Goal: Book appointment/travel/reservation

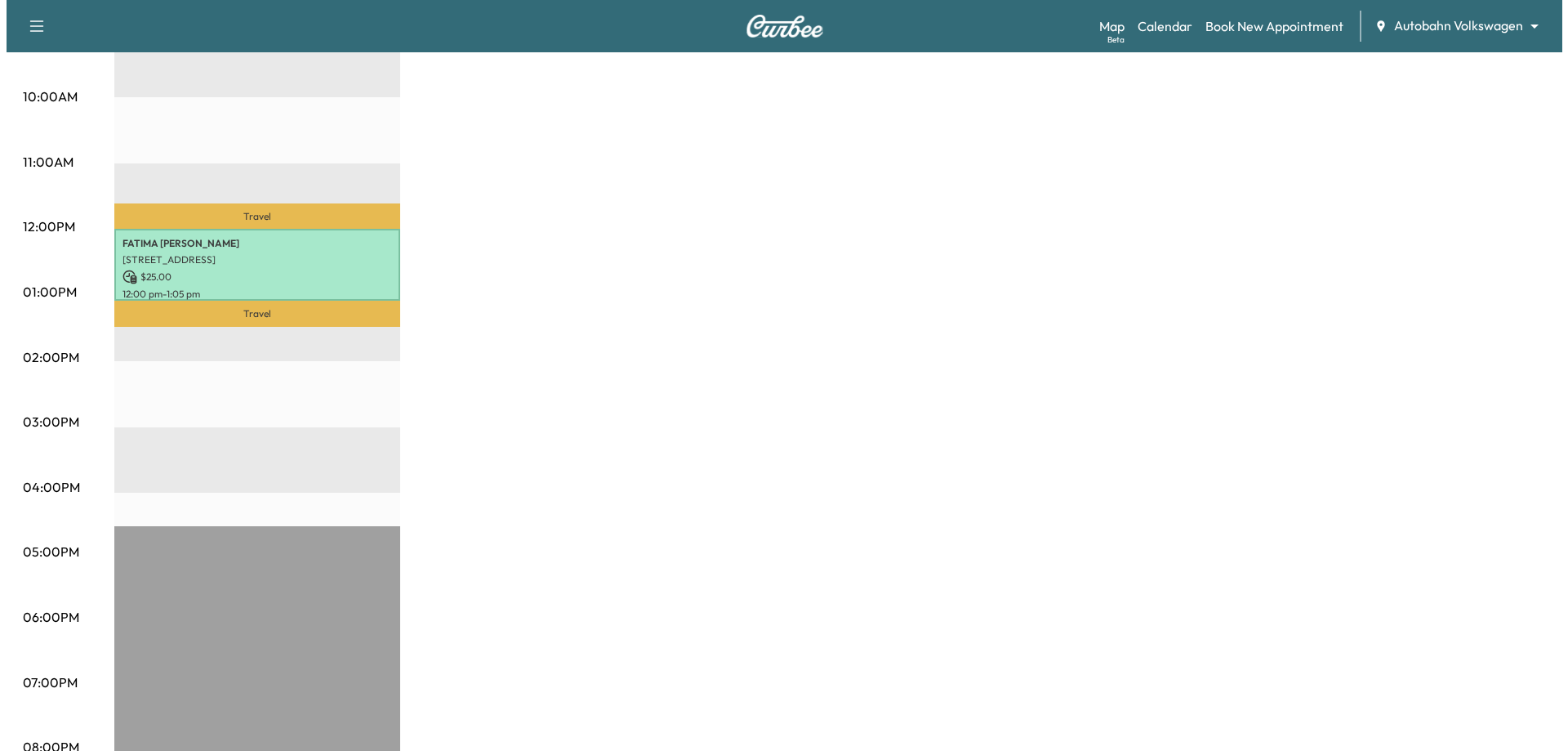
scroll to position [378, 0]
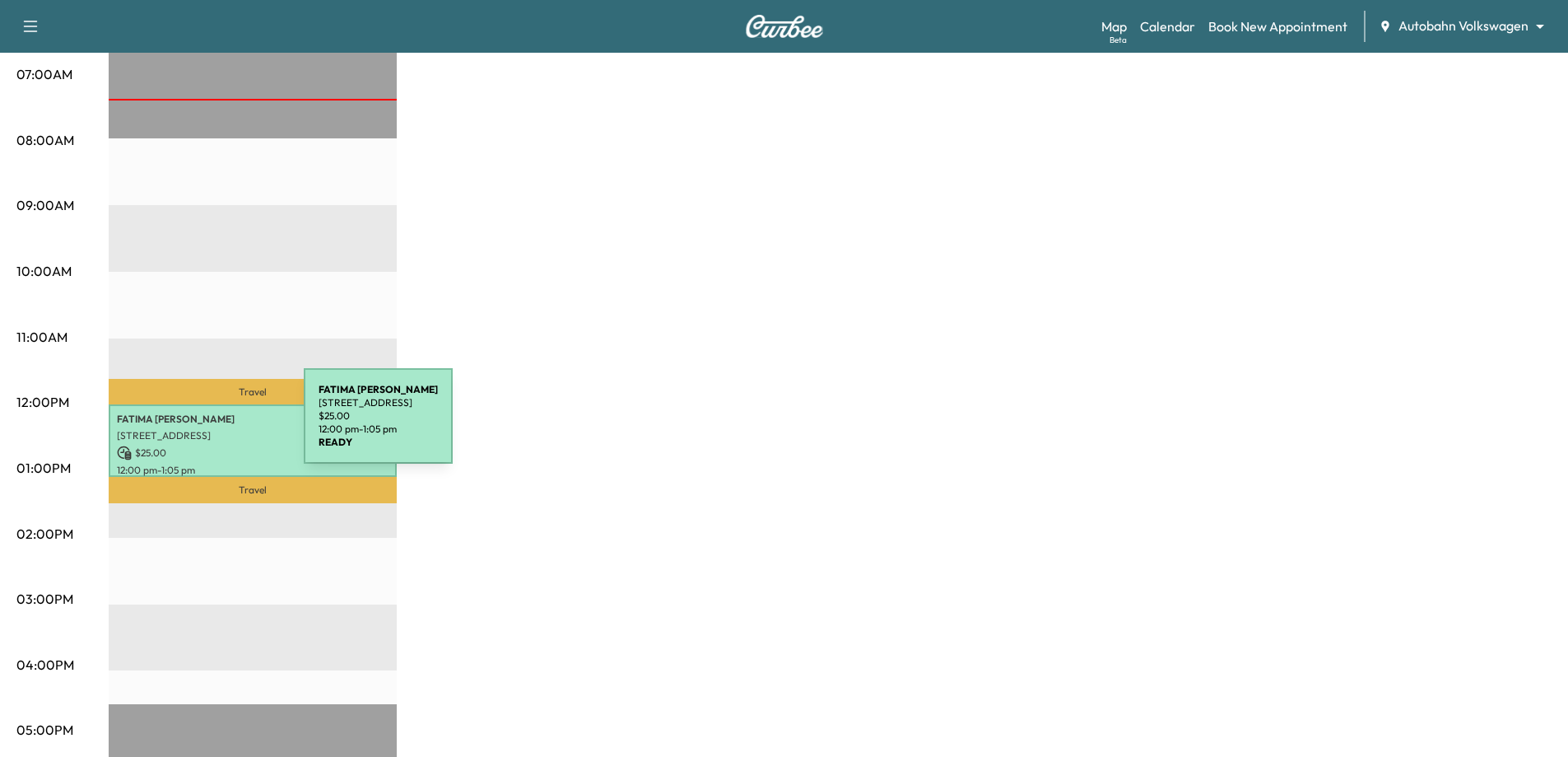
click at [180, 429] on p "[STREET_ADDRESS]" at bounding box center [252, 436] width 272 height 13
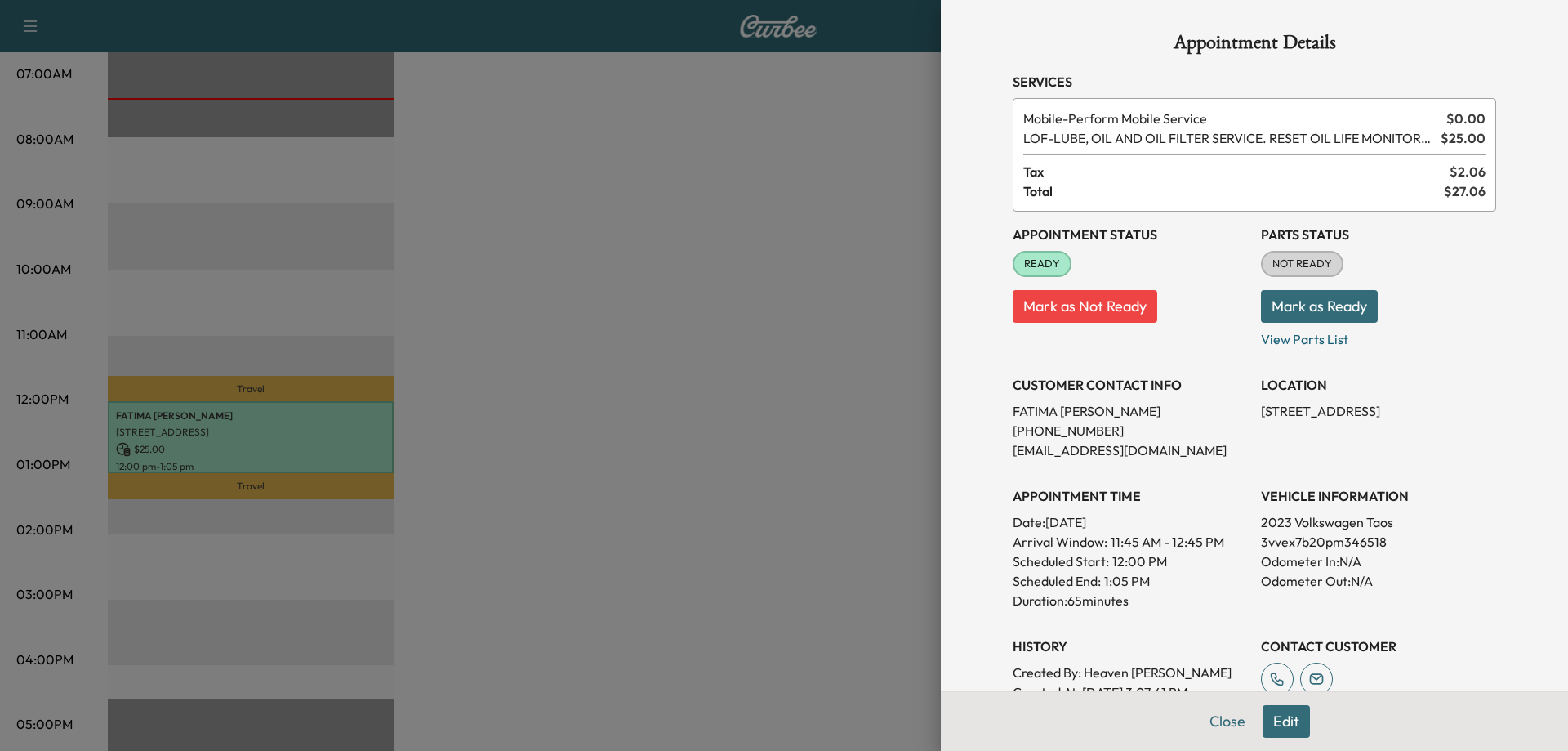
scroll to position [245, 0]
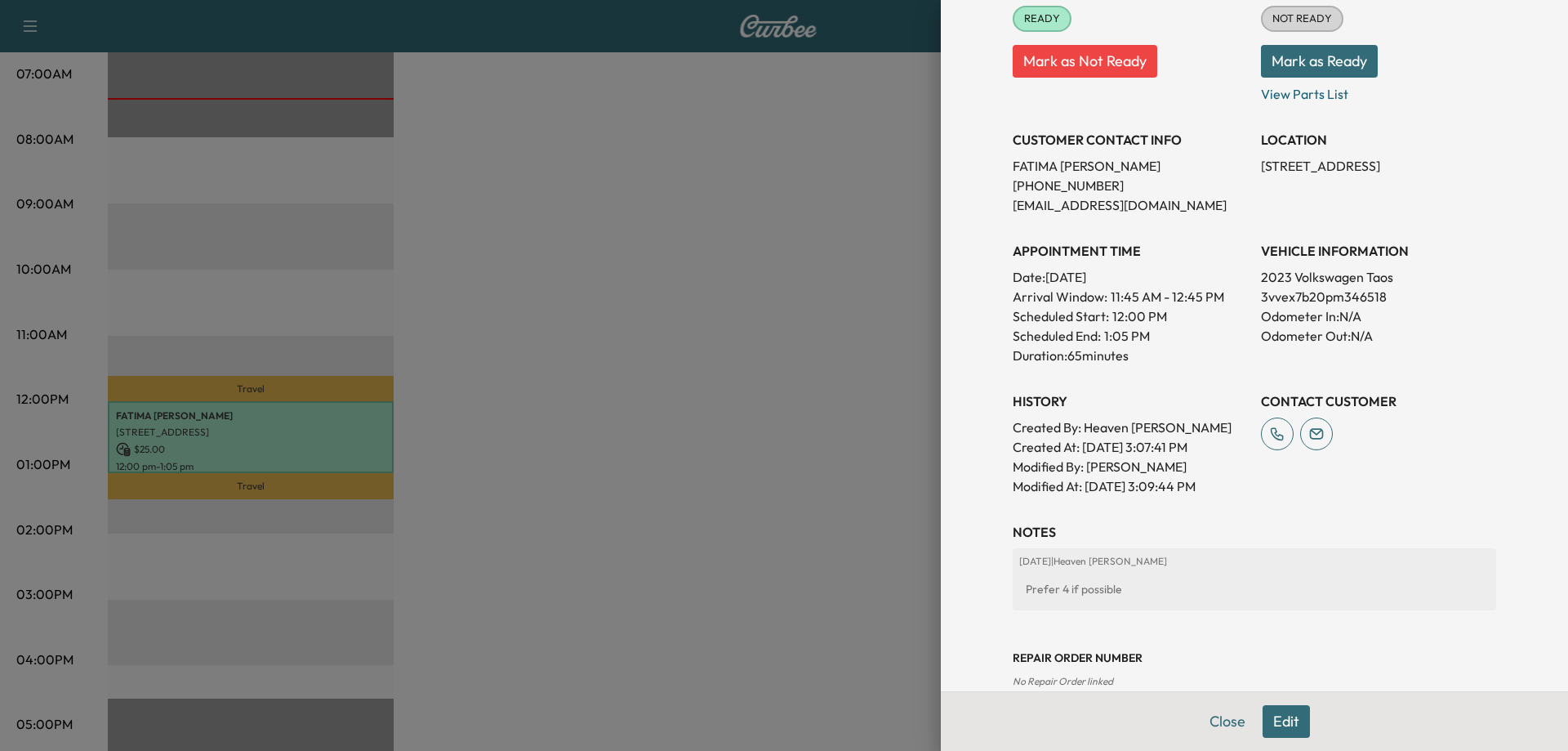
click at [1292, 713] on button "Edit" at bounding box center [1286, 721] width 47 height 33
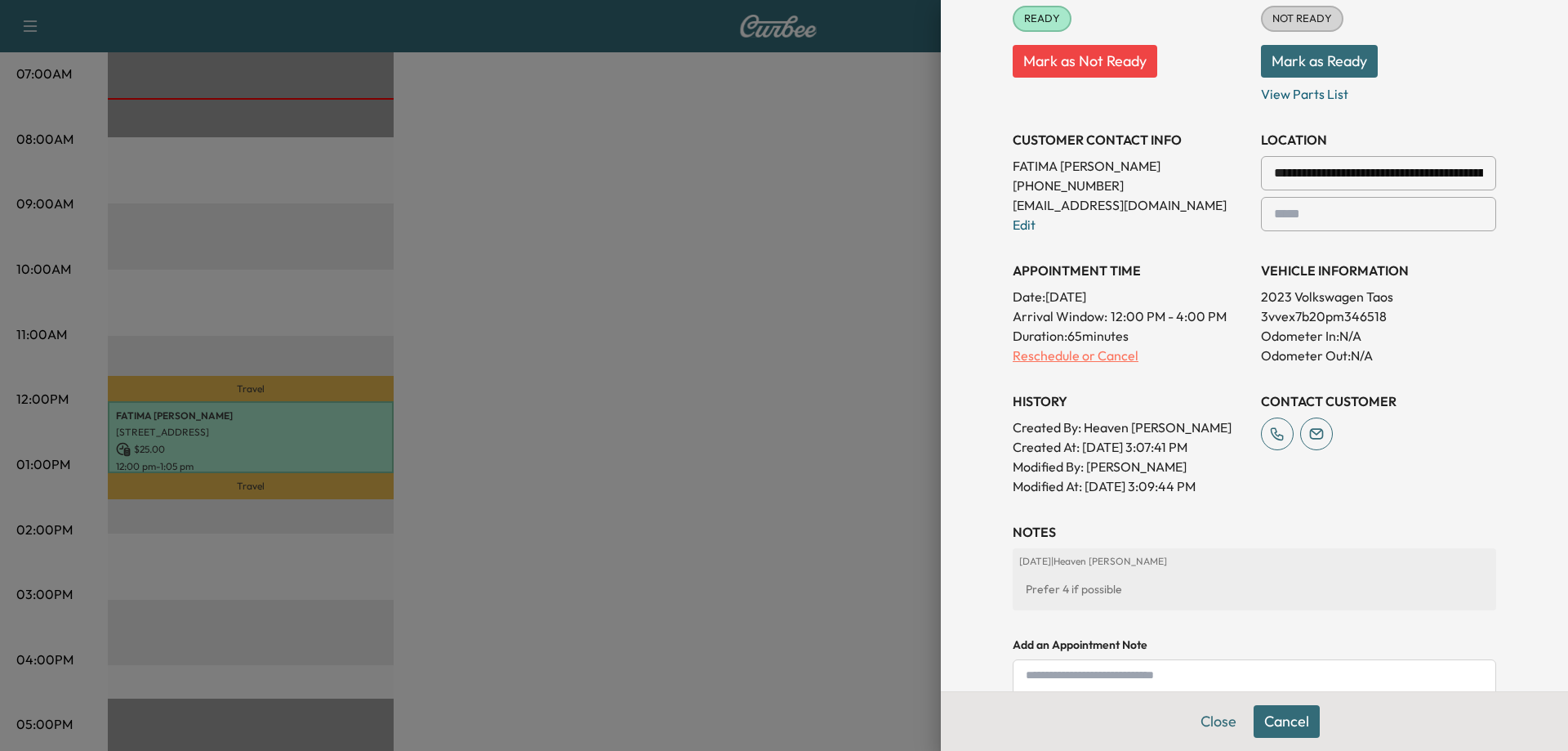
click at [1060, 360] on p "Reschedule or Cancel" at bounding box center [1130, 355] width 235 height 20
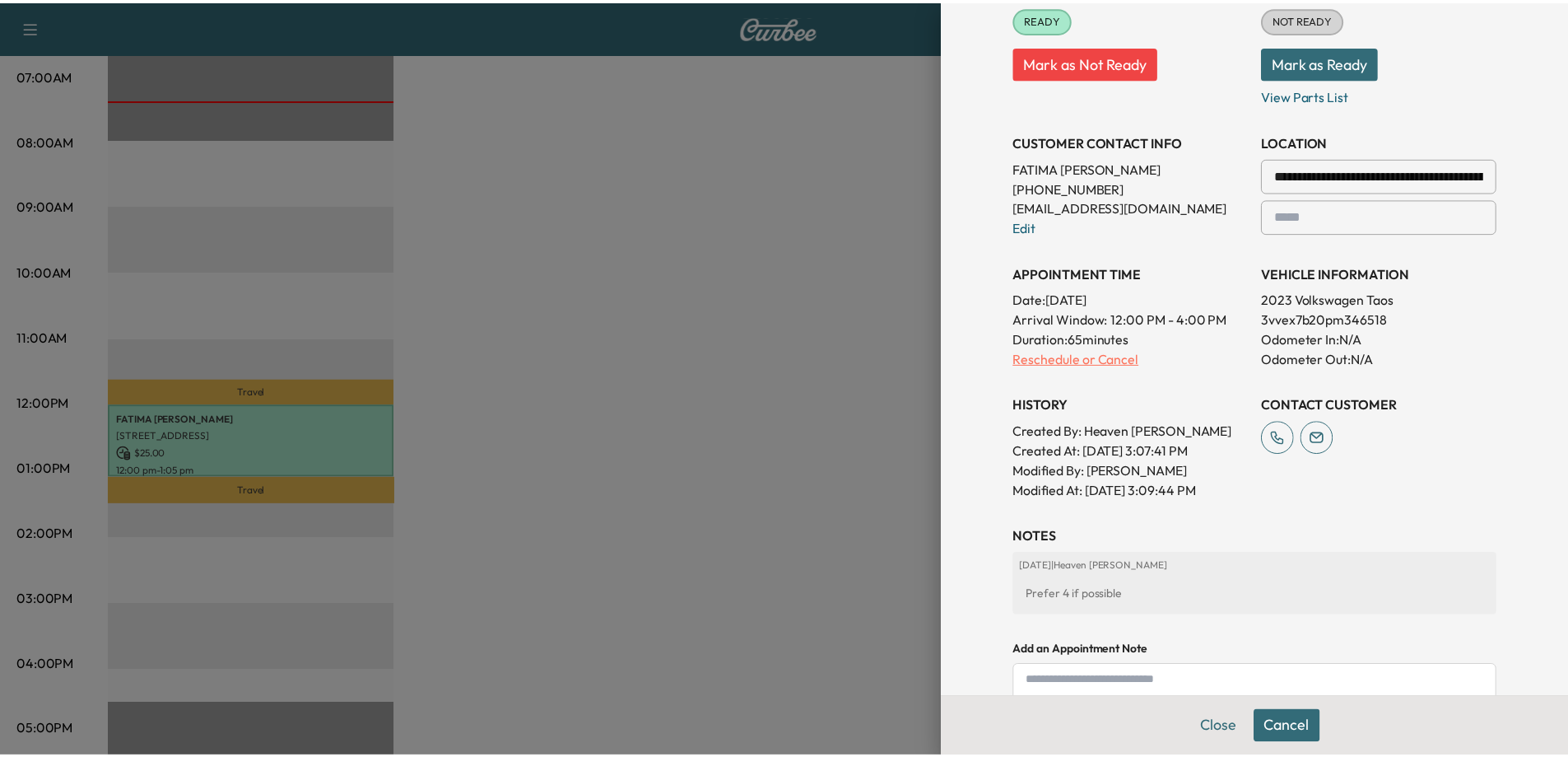
scroll to position [0, 0]
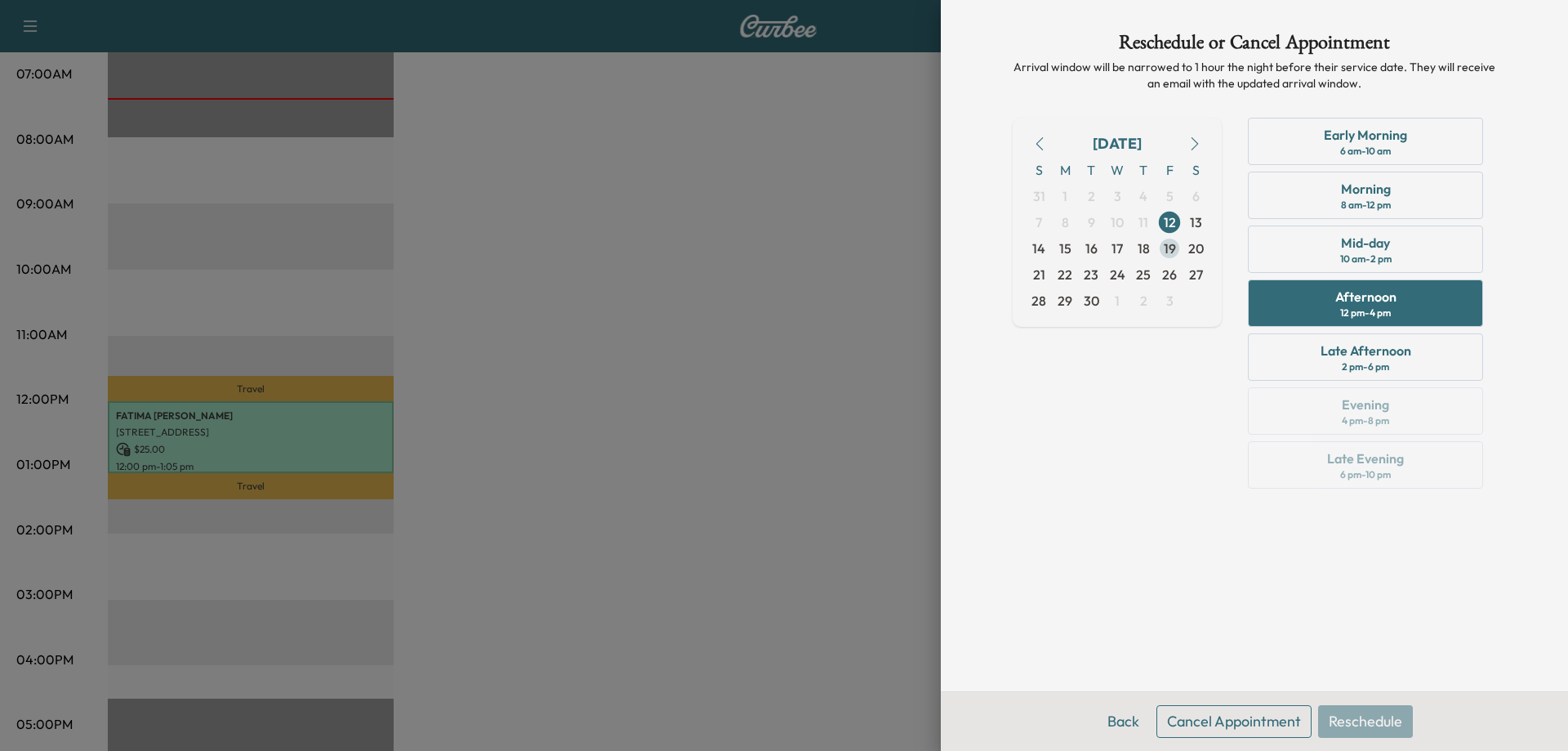
click at [1172, 255] on span "19" at bounding box center [1170, 248] width 12 height 20
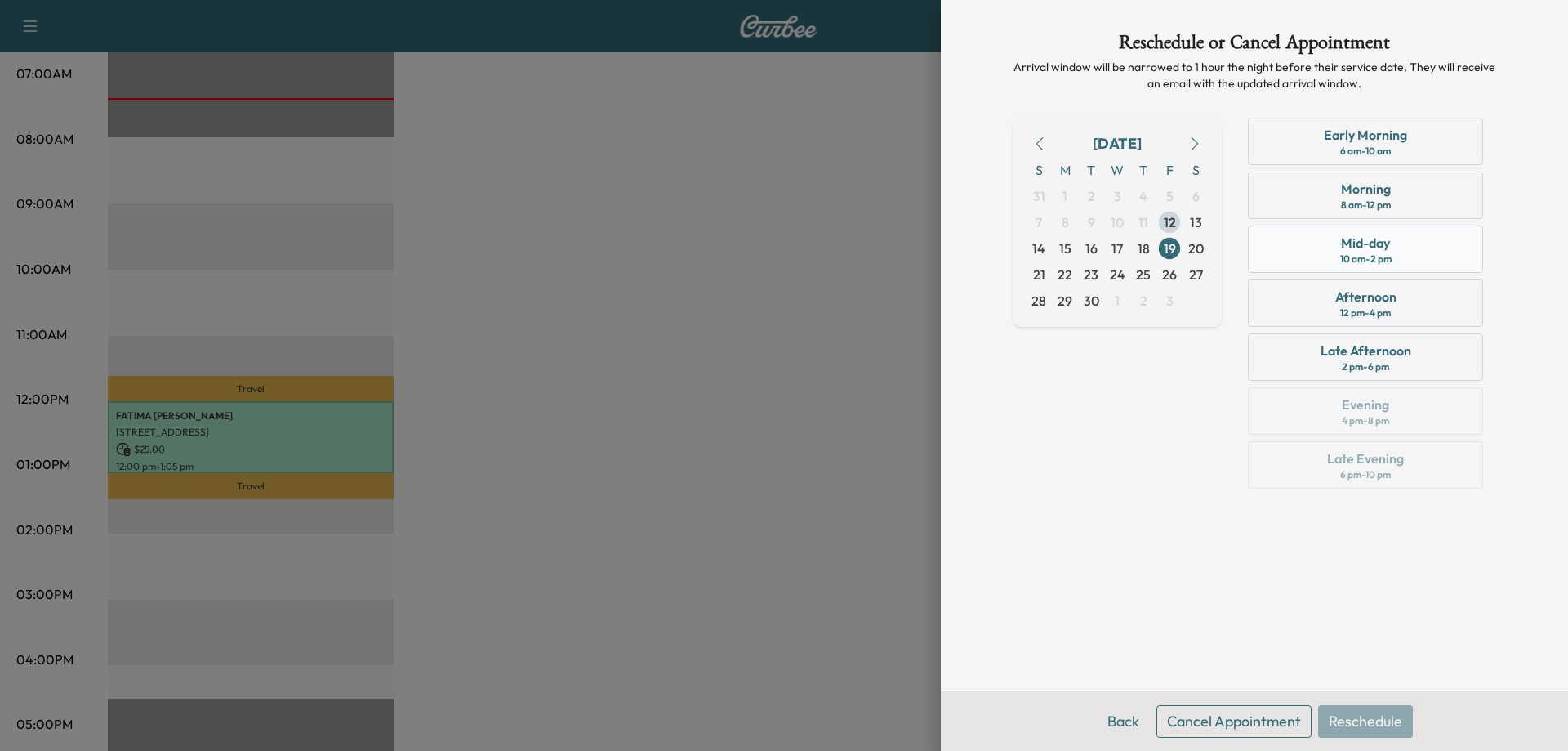
click at [1421, 232] on div "Mid-day 10 am - 2 pm" at bounding box center [1365, 249] width 235 height 47
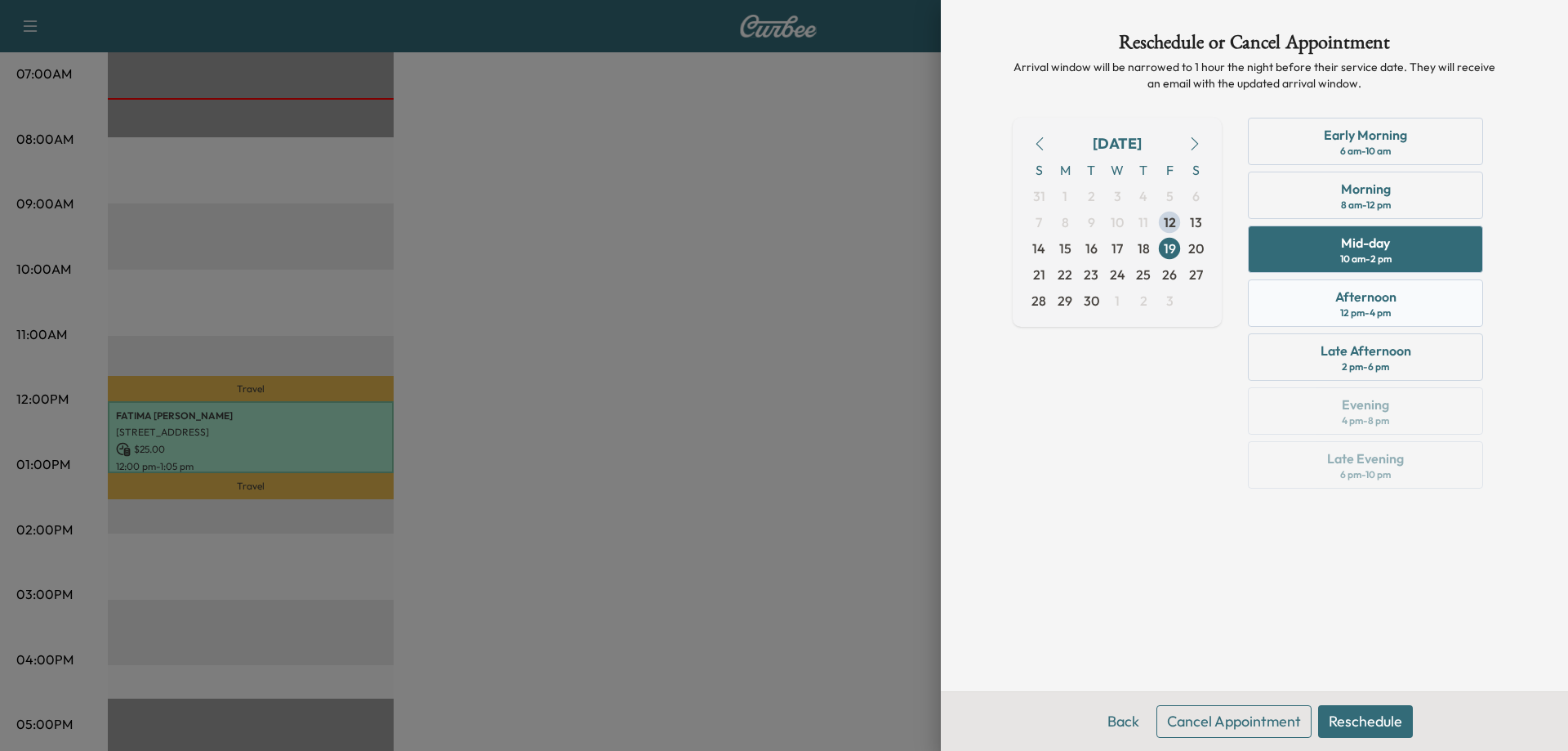
click at [1459, 301] on div "Afternoon 12 pm - 4 pm" at bounding box center [1365, 303] width 235 height 47
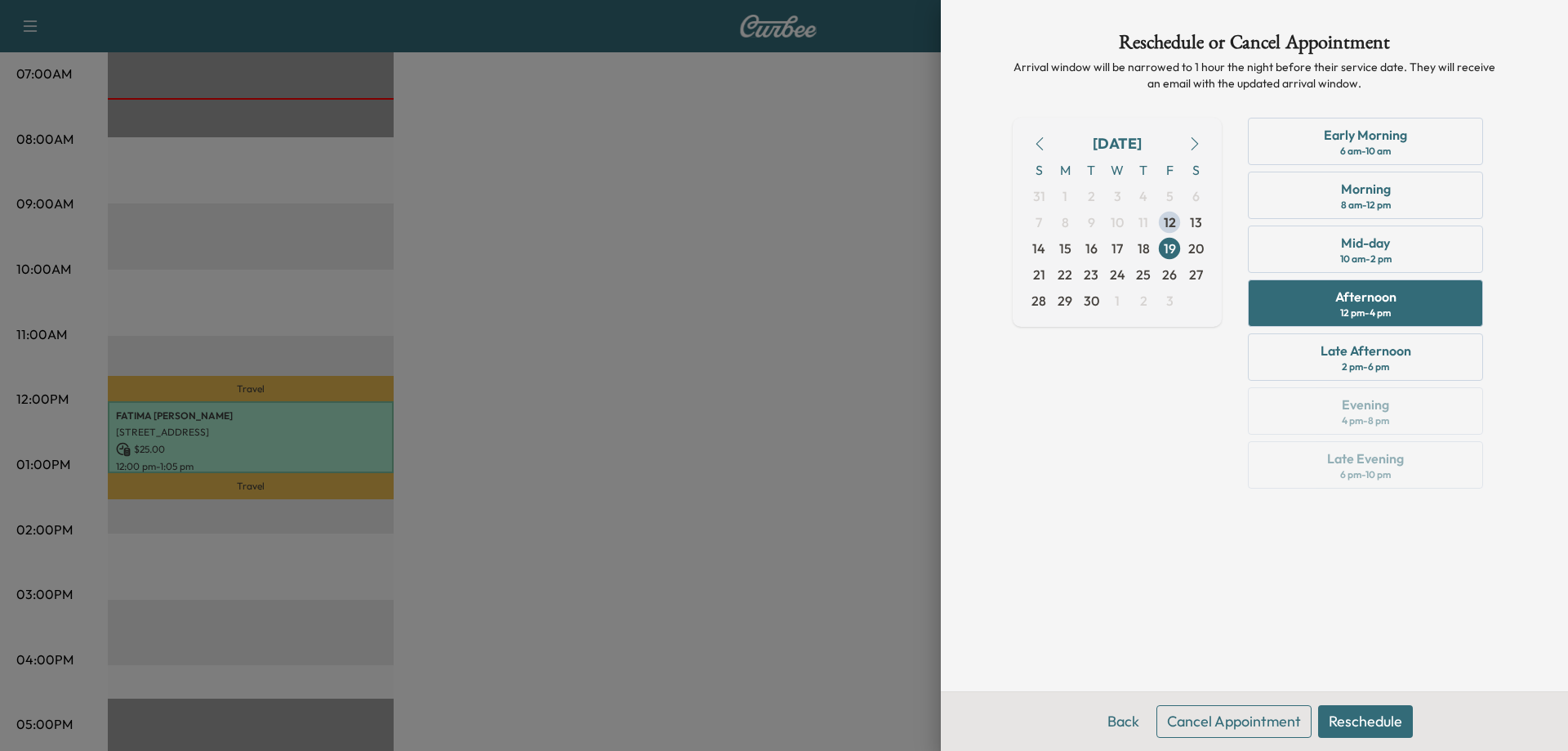
click at [1382, 719] on button "Reschedule" at bounding box center [1365, 721] width 95 height 33
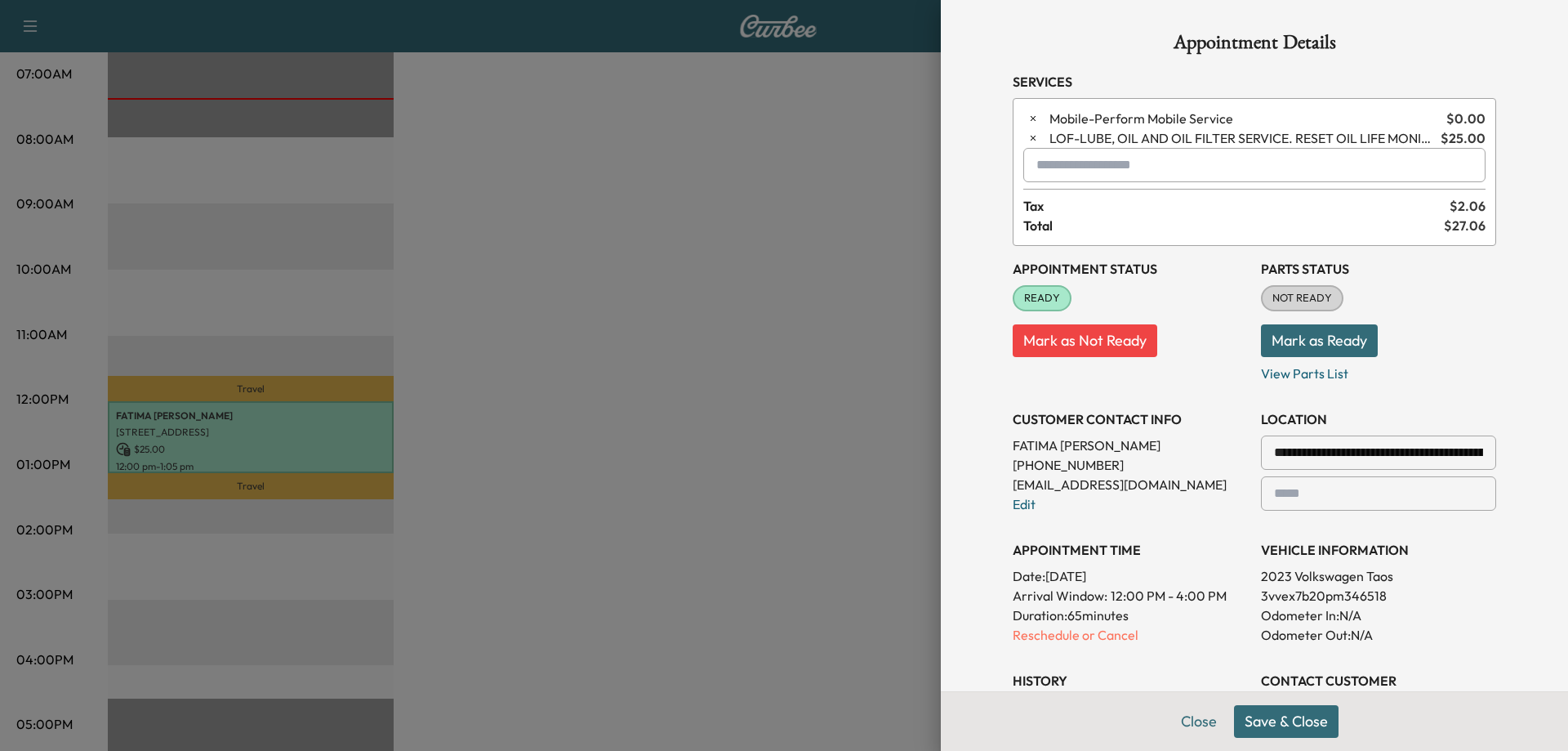
click at [1280, 732] on button "Save & Close" at bounding box center [1286, 721] width 104 height 33
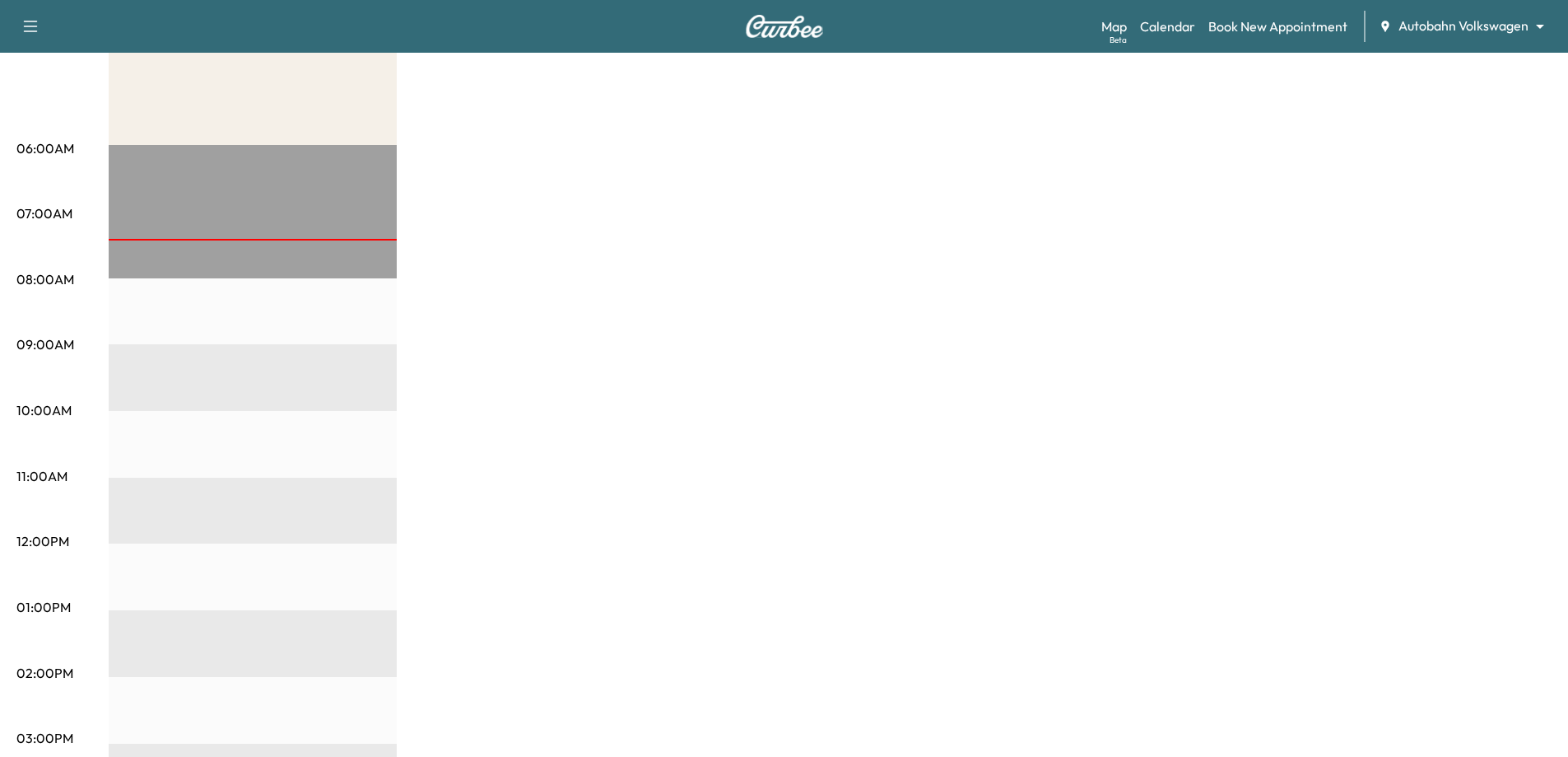
scroll to position [51, 0]
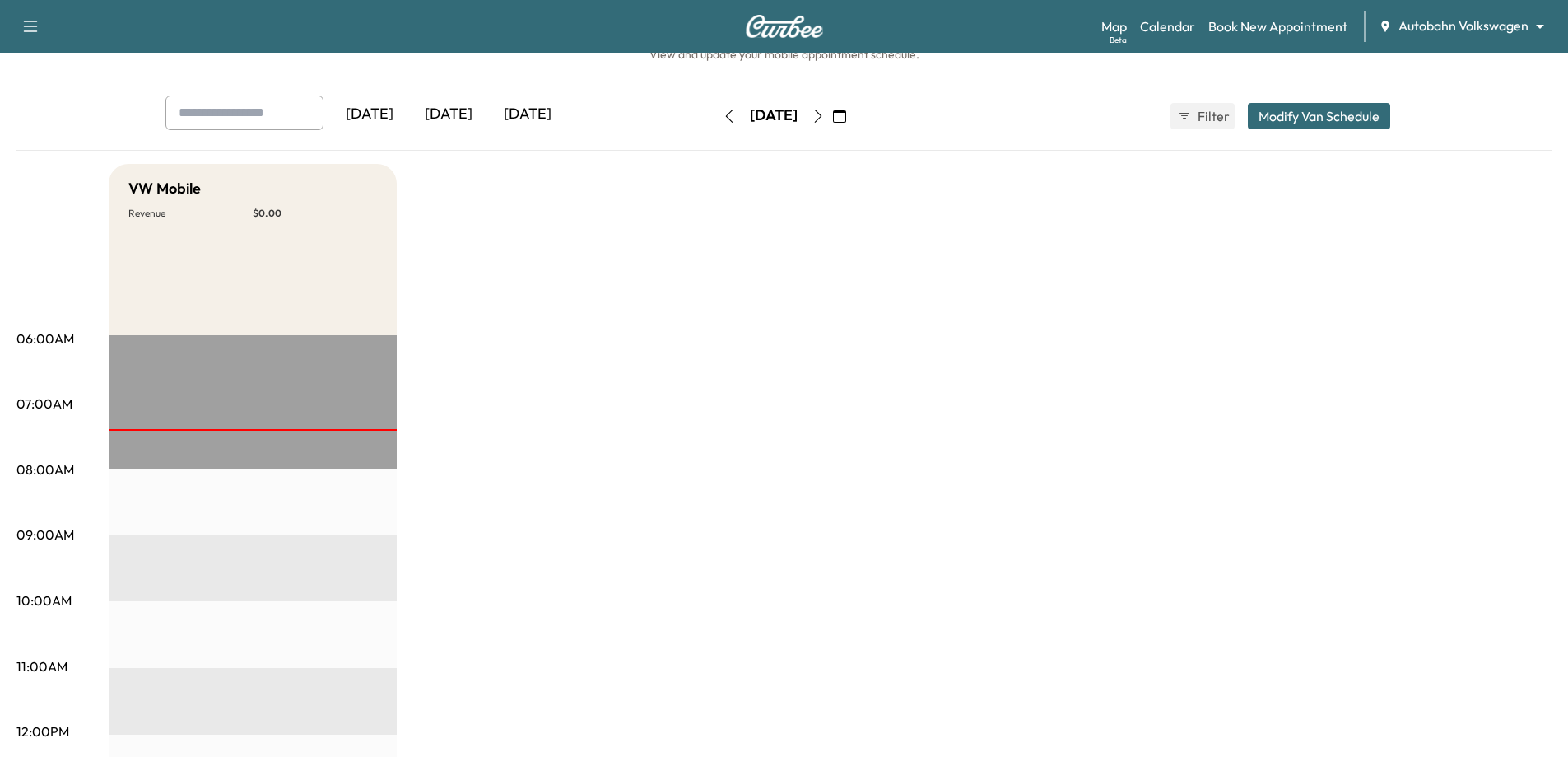
click at [846, 114] on icon "button" at bounding box center [840, 117] width 13 height 13
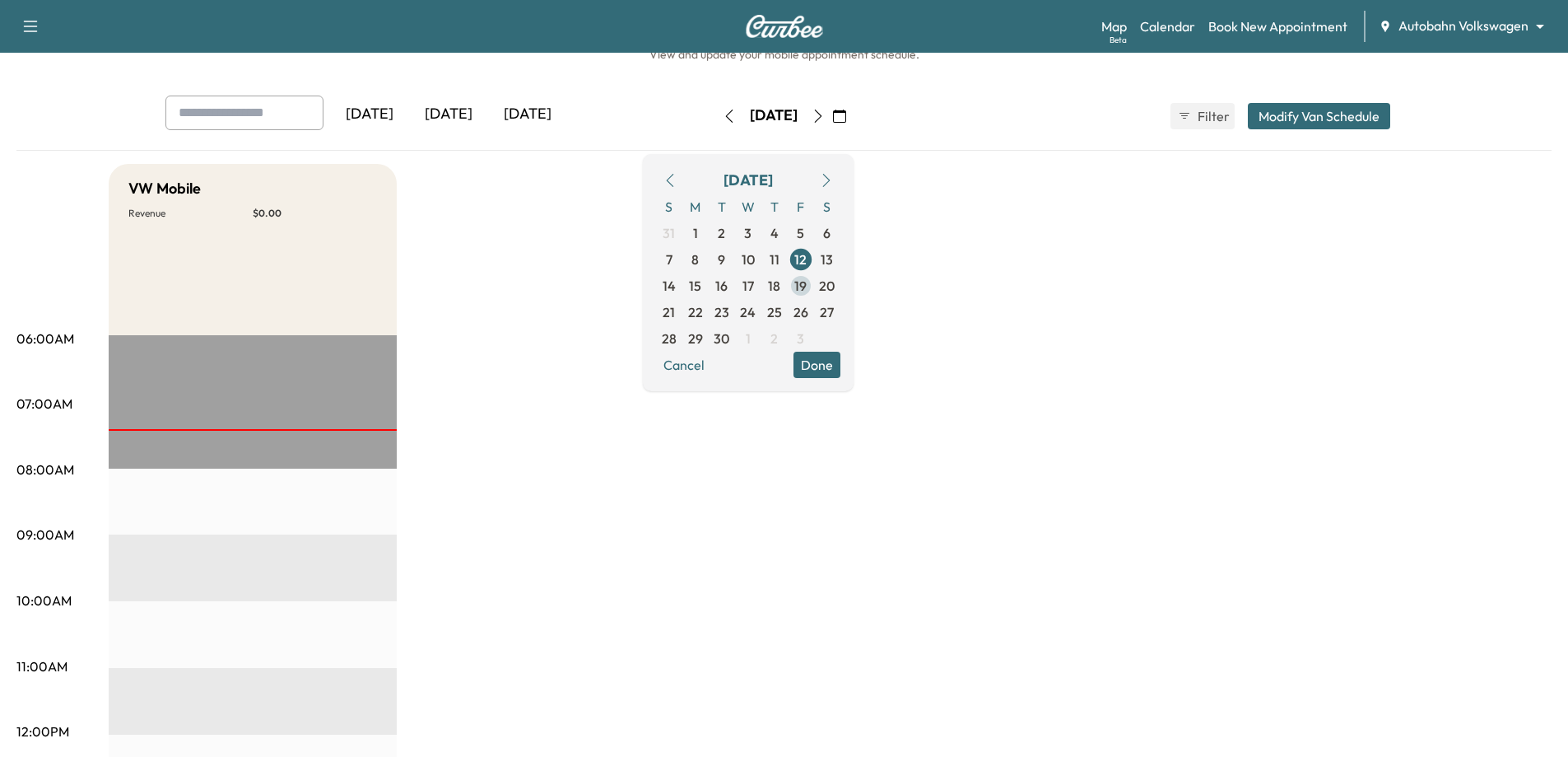
click at [807, 281] on span "19" at bounding box center [800, 285] width 12 height 20
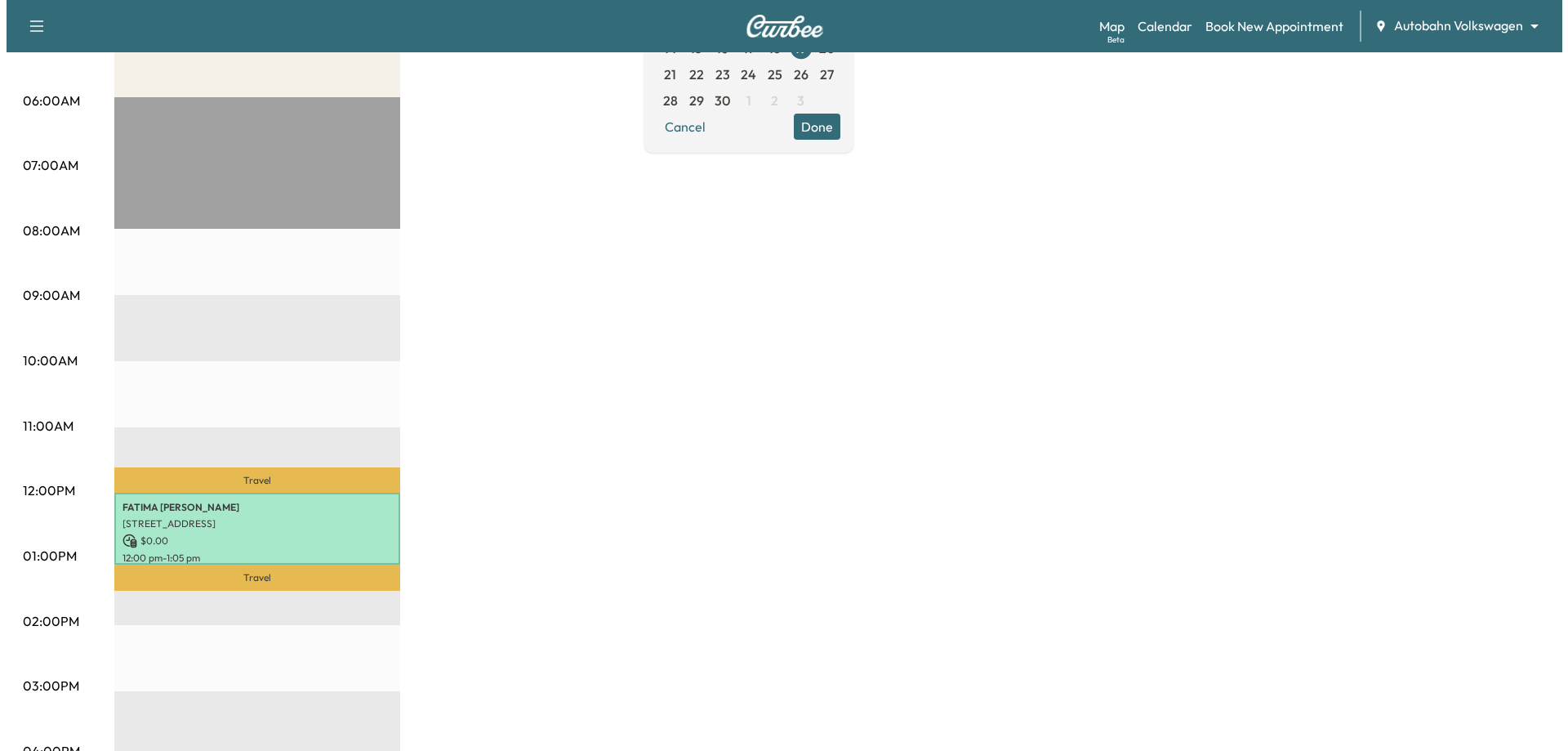
scroll to position [491, 0]
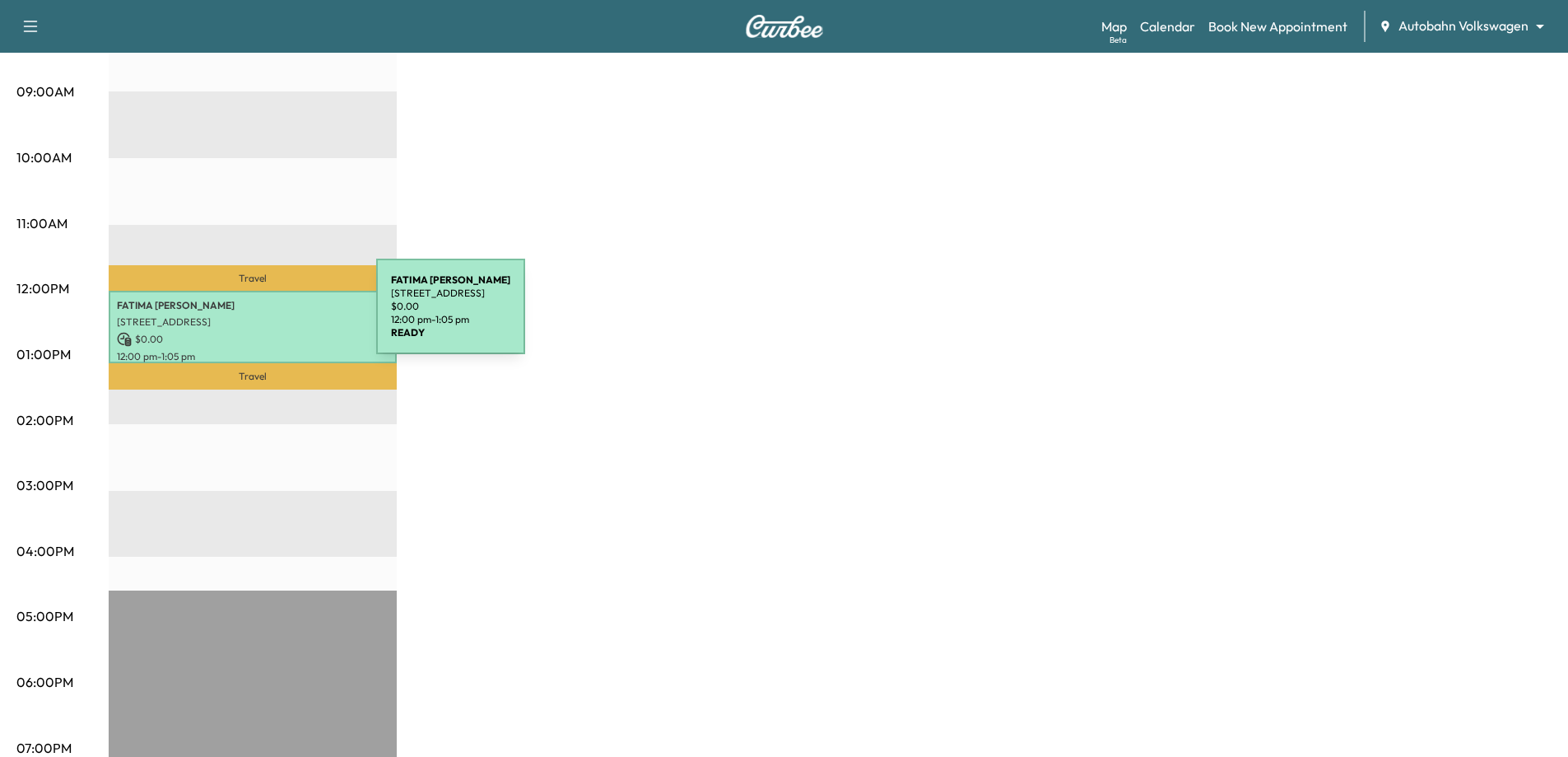
click at [253, 315] on p "[STREET_ADDRESS]" at bounding box center [252, 322] width 272 height 13
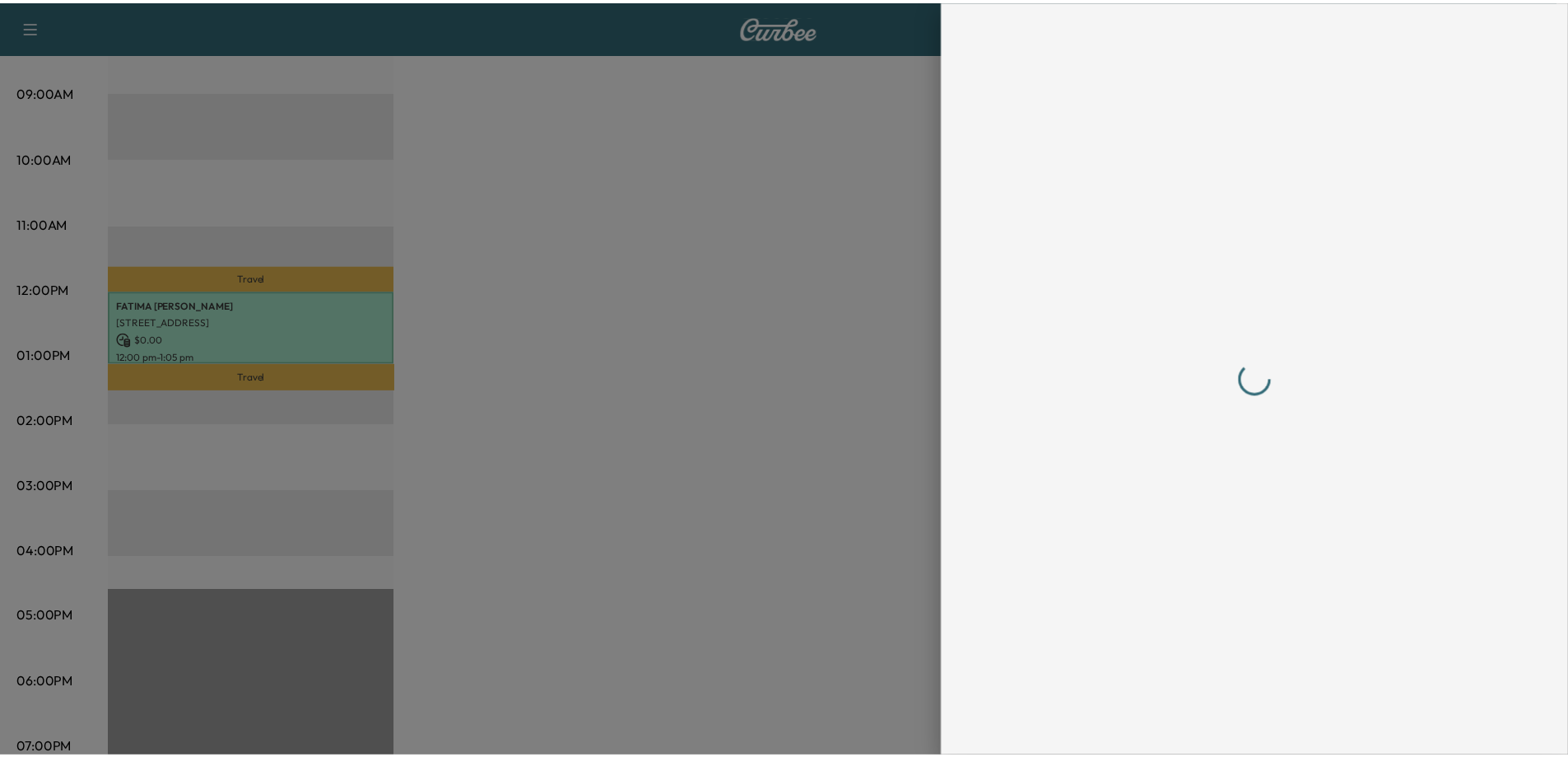
scroll to position [0, 0]
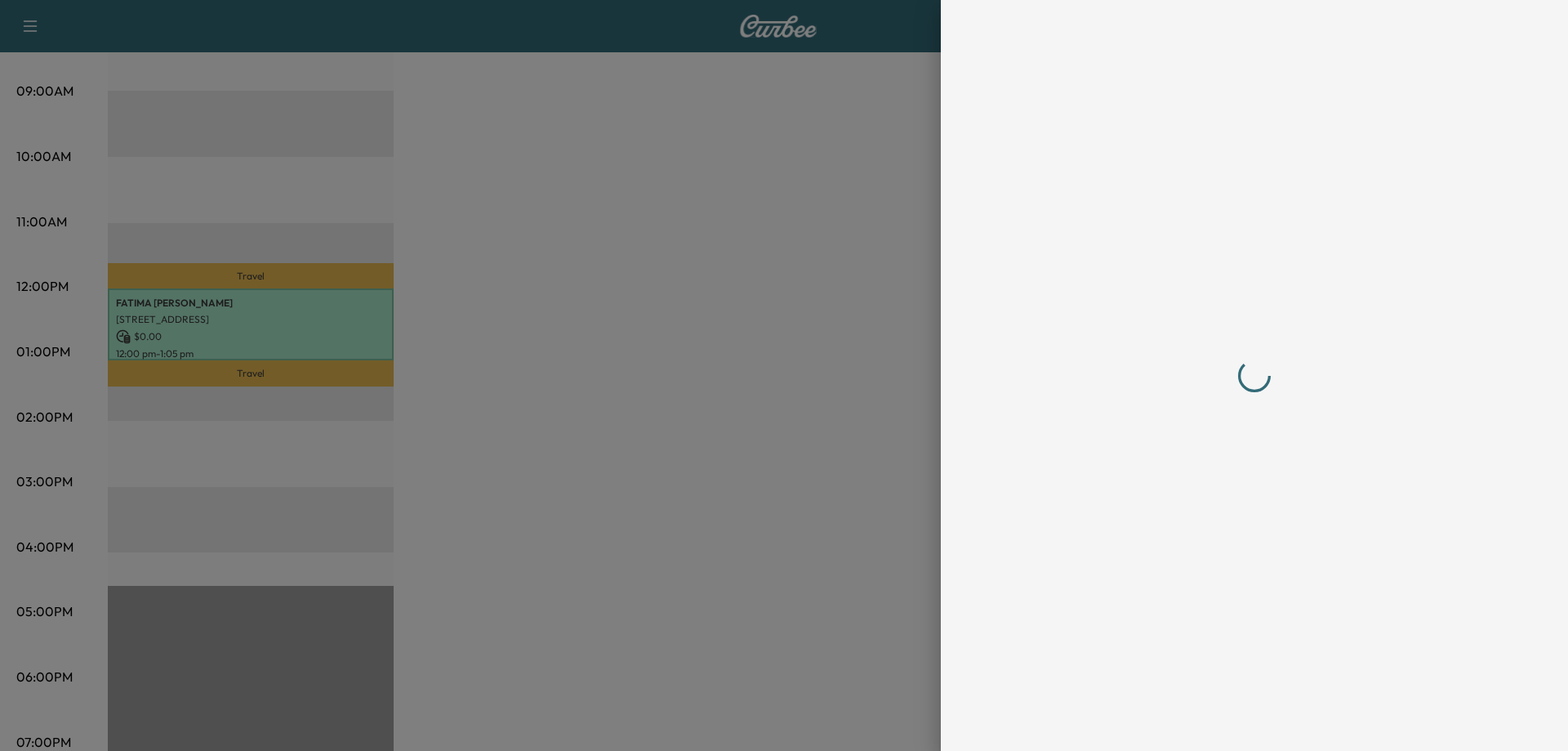
click at [779, 439] on div at bounding box center [784, 375] width 1568 height 751
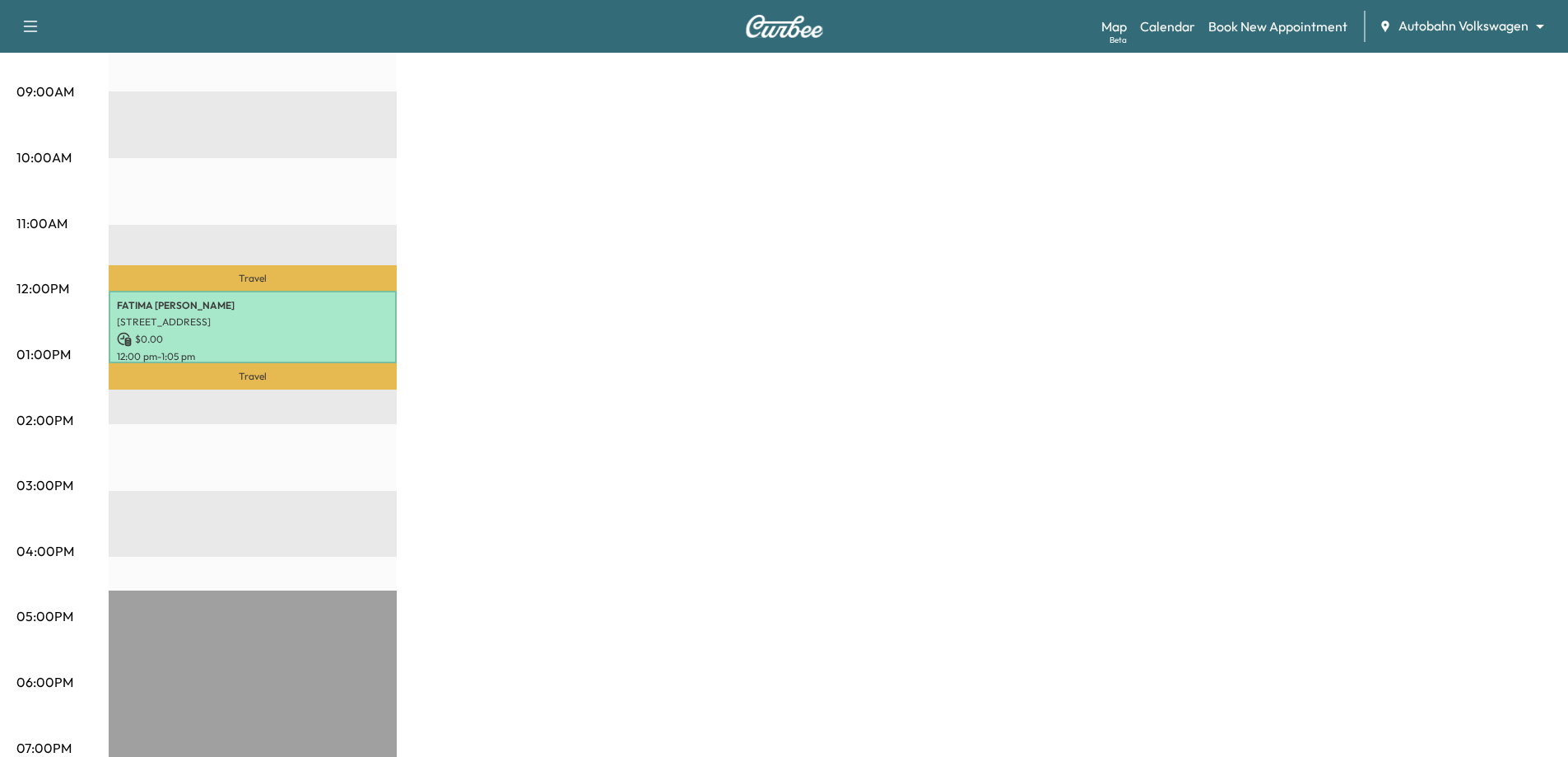
click at [785, 439] on div "VW Mobile Revenue $ 0.00 Work Time 65 mins Transit Time 48 mins Travel [PERSON_…" at bounding box center [830, 338] width 1443 height 1235
